Goal: Browse casually: Explore the website without a specific task or goal

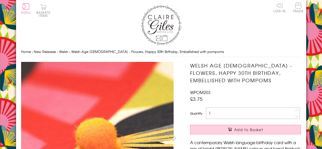
scroll to position [124, 0]
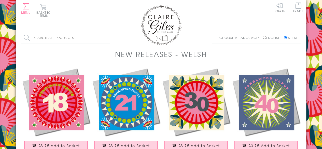
click at [268, 97] on img at bounding box center [266, 102] width 70 height 70
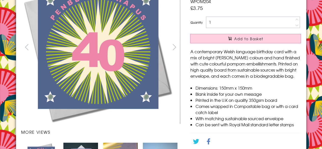
scroll to position [105, 0]
